Goal: Transaction & Acquisition: Purchase product/service

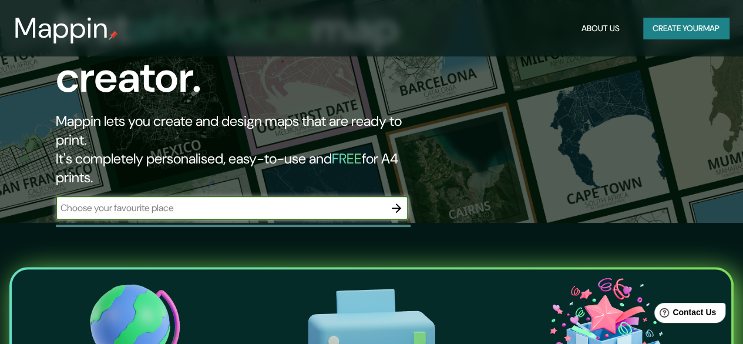
scroll to position [176, 0]
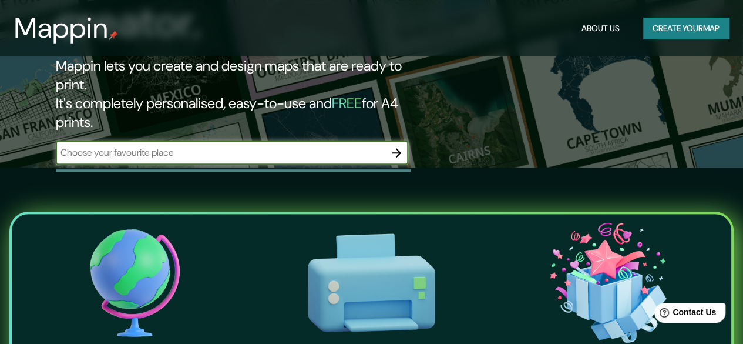
click at [196, 146] on input "text" at bounding box center [220, 153] width 329 height 14
type input "<svg id="Capa_1" data-name="Capa 1" xmlns="http://www.w3.org/2000/svg" xmlns:xl…"
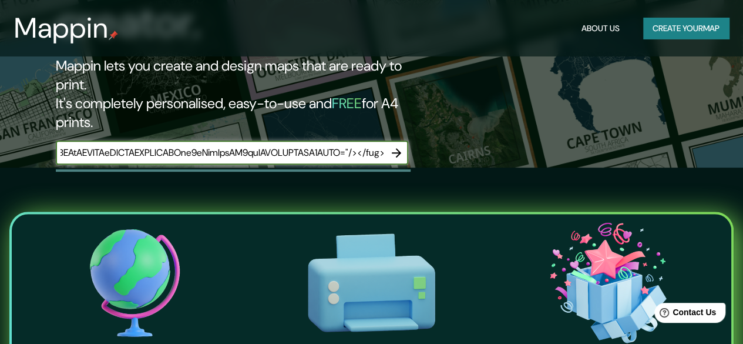
scroll to position [0, 0]
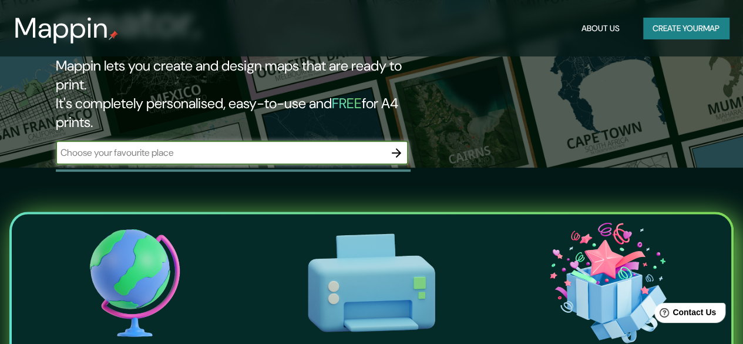
click at [166, 146] on input "text" at bounding box center [220, 153] width 329 height 14
paste input "Calle Efraín González Luna 1970, Col Americana, Americana, 44150 Guadalajara, J…"
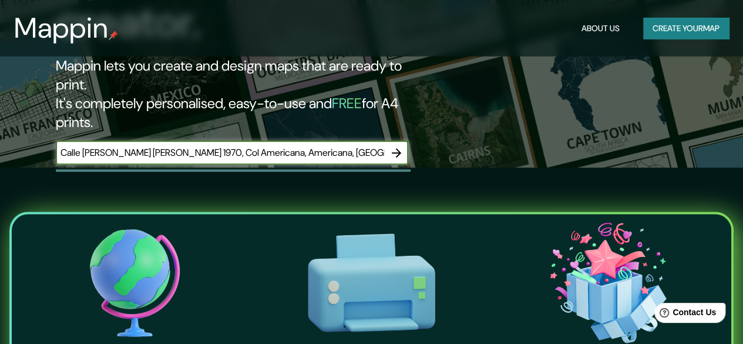
scroll to position [0, 33]
type input "Calle Efraín González Luna 1970, Col Americana, Americana, 44150 Guadalajara, J…"
click at [396, 146] on icon "button" at bounding box center [396, 153] width 14 height 14
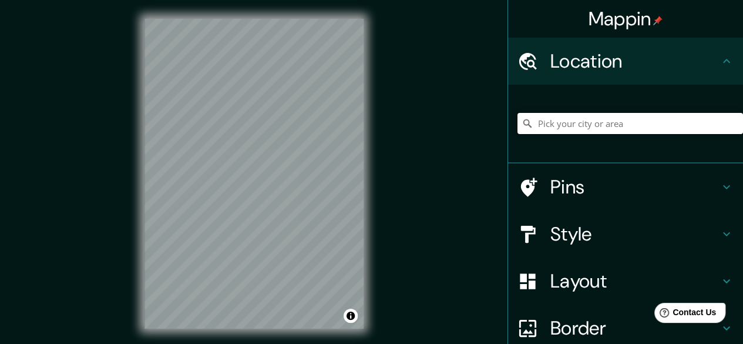
click at [613, 131] on input "Pick your city or area" at bounding box center [630, 123] width 226 height 21
paste input "Calle Efraín González Luna 1970, Col Americana, Americana, 44150 Guadalajara, J…"
type input "Calle Efraín González Luna 1970, 44150 Guadalajara, Jalisco, México"
click at [721, 56] on icon at bounding box center [726, 61] width 14 height 14
click at [715, 174] on div "Pins" at bounding box center [625, 186] width 235 height 47
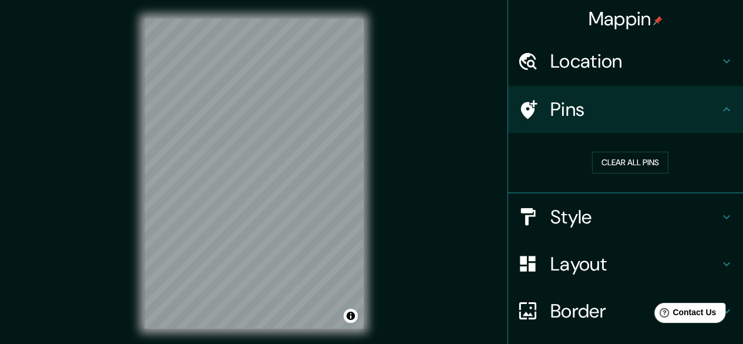
click at [677, 221] on h4 "Style" at bounding box center [634, 216] width 169 height 23
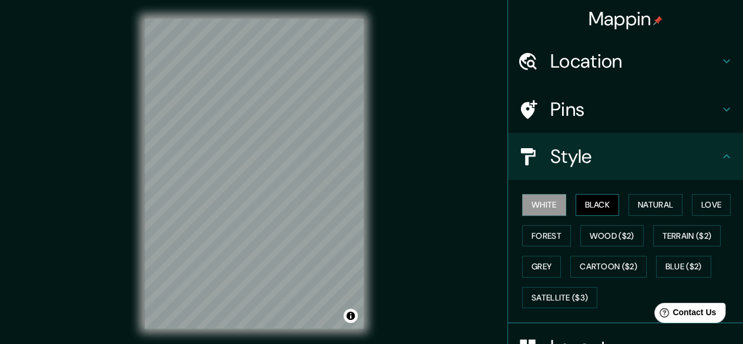
click at [601, 208] on button "Black" at bounding box center [598, 205] width 44 height 22
click at [653, 204] on button "Natural" at bounding box center [655, 205] width 54 height 22
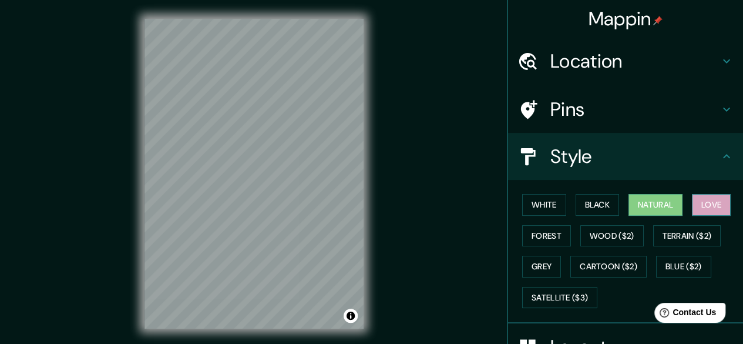
click at [692, 204] on button "Love" at bounding box center [711, 205] width 39 height 22
click at [591, 207] on button "Black" at bounding box center [598, 205] width 44 height 22
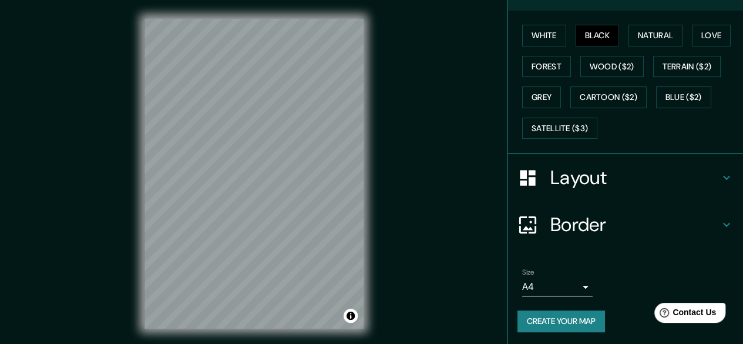
click at [603, 187] on h4 "Layout" at bounding box center [634, 177] width 169 height 23
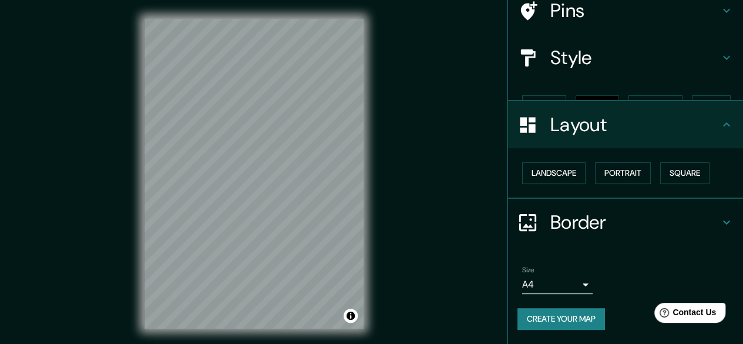
scroll to position [78, 0]
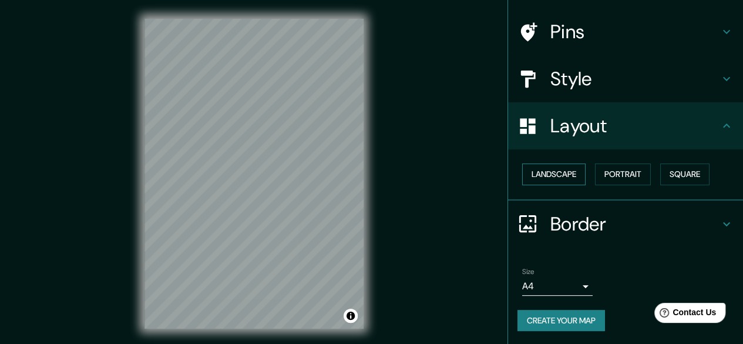
click at [556, 179] on button "Landscape" at bounding box center [553, 174] width 63 height 22
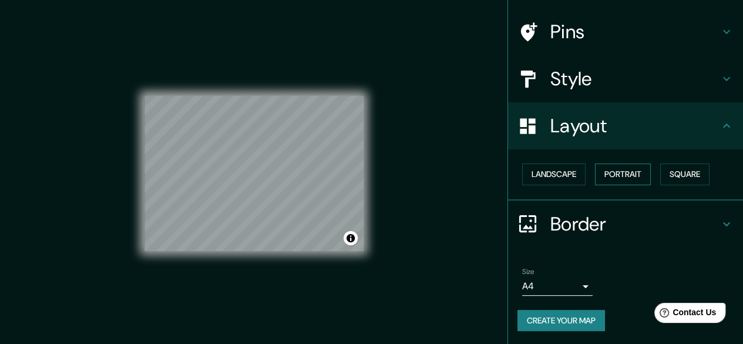
click at [598, 169] on button "Portrait" at bounding box center [623, 174] width 56 height 22
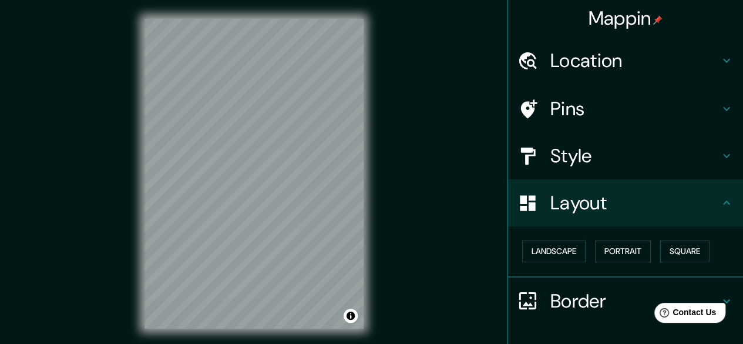
scroll to position [0, 0]
click at [567, 149] on h4 "Style" at bounding box center [634, 155] width 169 height 23
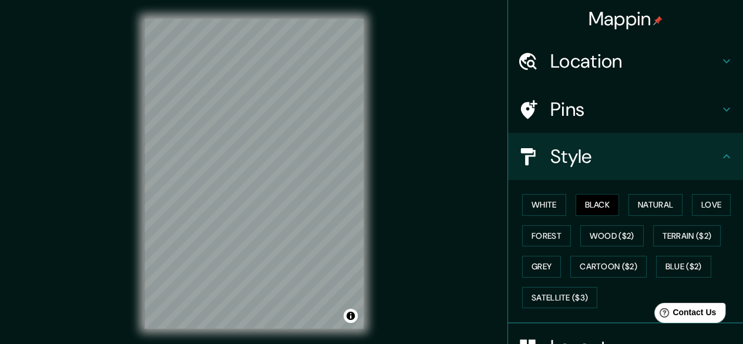
click at [576, 111] on h4 "Pins" at bounding box center [634, 108] width 169 height 23
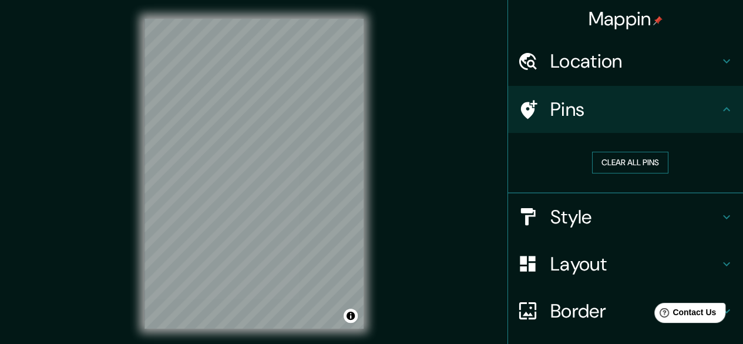
click at [597, 169] on button "Clear all pins" at bounding box center [630, 163] width 76 height 22
click at [587, 222] on h4 "Style" at bounding box center [634, 216] width 169 height 23
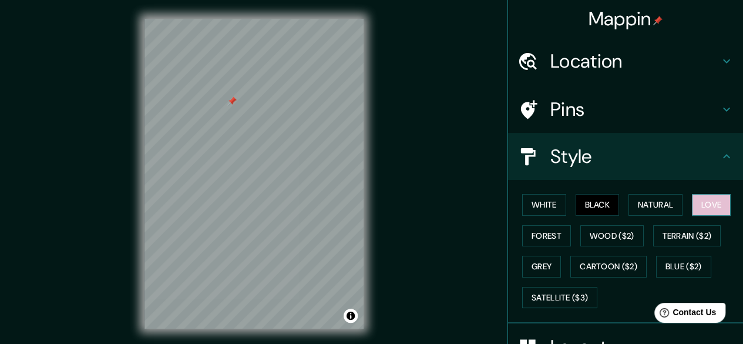
click at [692, 207] on button "Love" at bounding box center [711, 205] width 39 height 22
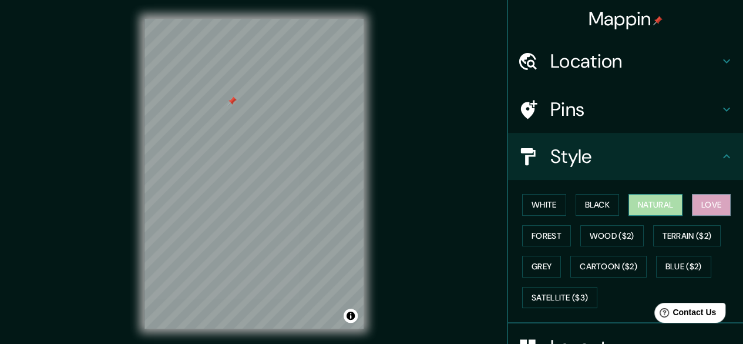
click at [654, 210] on button "Natural" at bounding box center [655, 205] width 54 height 22
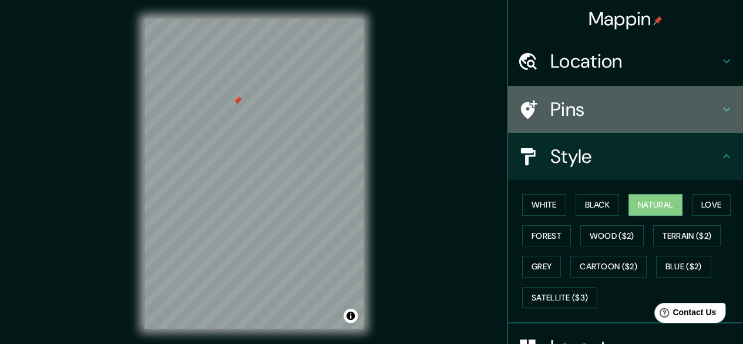
click at [613, 107] on h4 "Pins" at bounding box center [634, 108] width 169 height 23
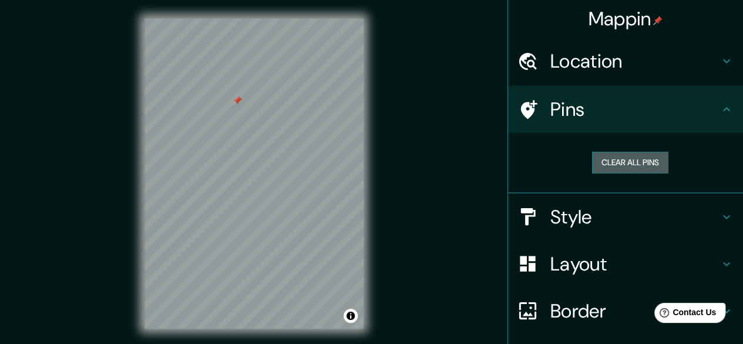
click at [611, 168] on button "Clear all pins" at bounding box center [630, 163] width 76 height 22
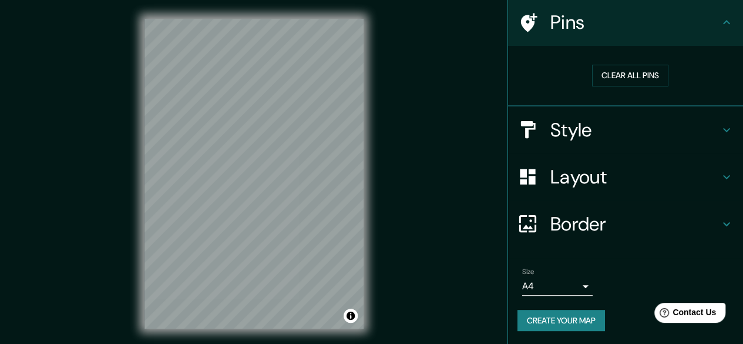
click at [570, 324] on button "Create your map" at bounding box center [561, 321] width 88 height 22
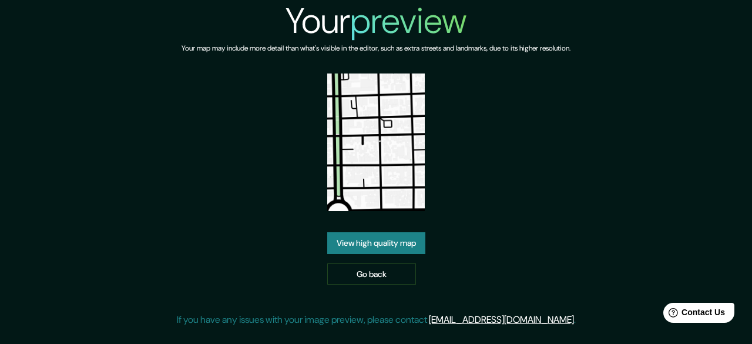
click at [362, 240] on link "View high quality map" at bounding box center [376, 243] width 98 height 22
